Goal: Find specific page/section: Find specific page/section

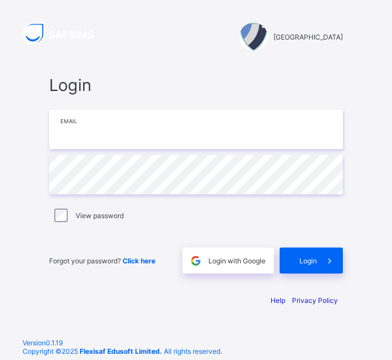
click at [207, 132] on input "email" at bounding box center [196, 130] width 294 height 40
type input "**********"
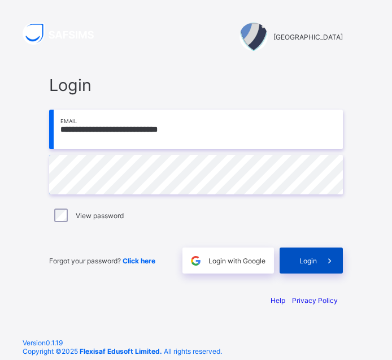
click at [307, 258] on span "Login" at bounding box center [309, 261] width 18 height 8
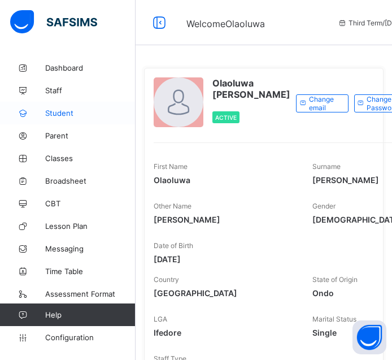
click at [77, 114] on span "Student" at bounding box center [90, 113] width 90 height 9
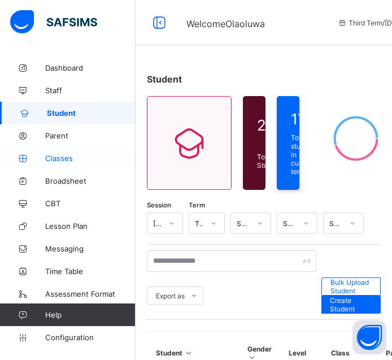
click at [81, 162] on span "Classes" at bounding box center [90, 158] width 90 height 9
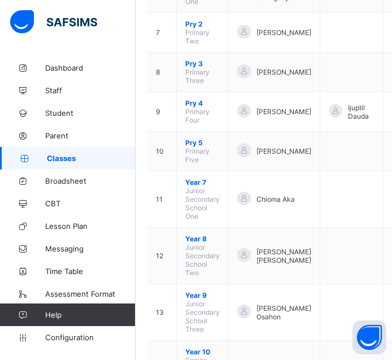
scroll to position [396, 0]
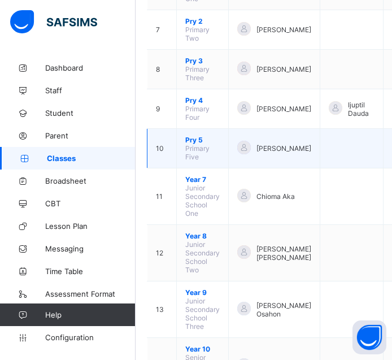
click at [193, 140] on span "Pry 5" at bounding box center [202, 140] width 34 height 8
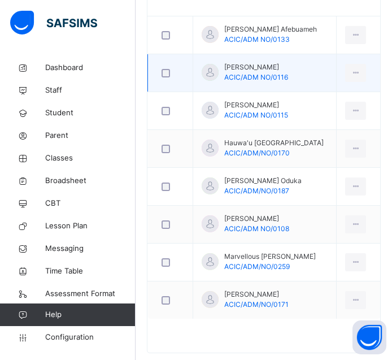
scroll to position [446, 0]
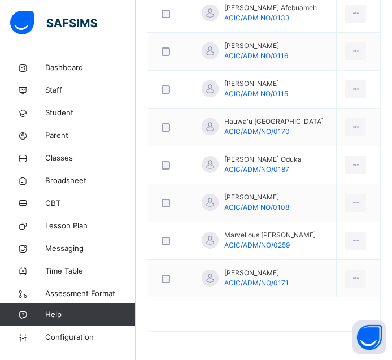
click at [230, 320] on div at bounding box center [264, 320] width 233 height 23
